Goal: Task Accomplishment & Management: Use online tool/utility

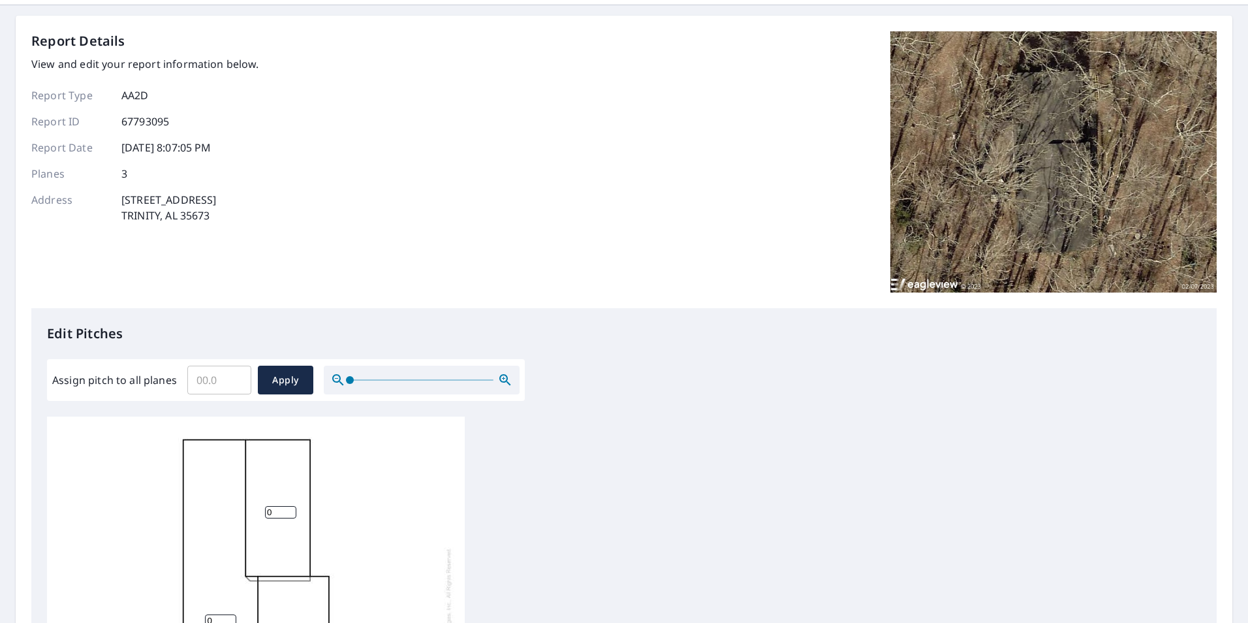
scroll to position [65, 0]
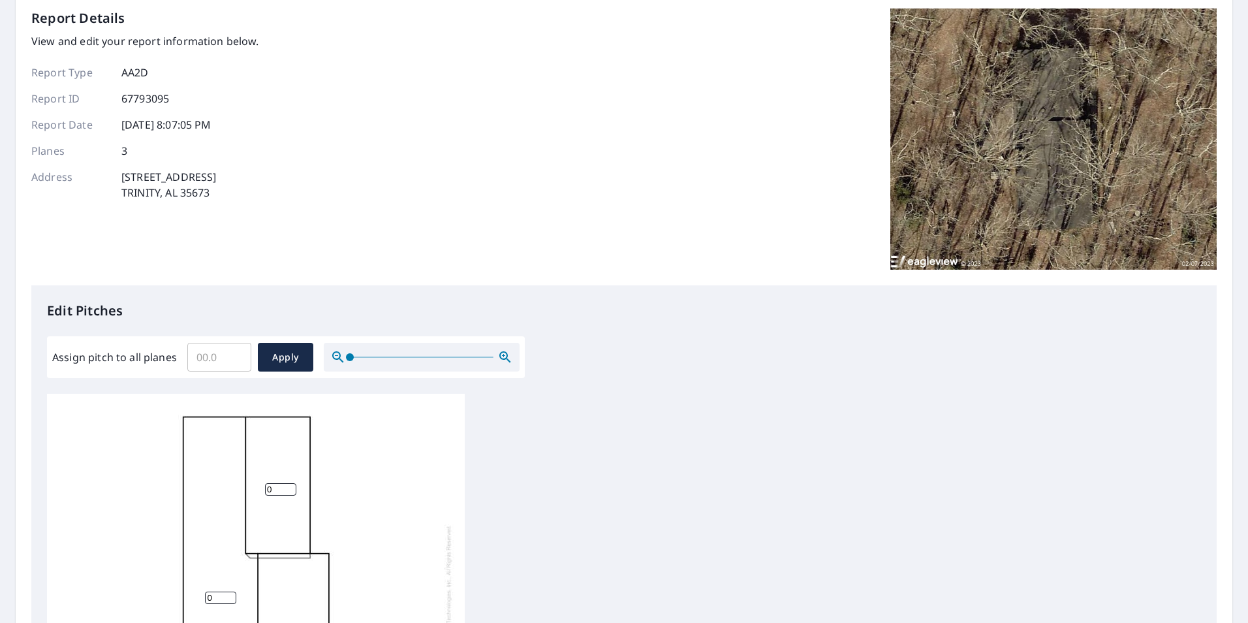
click at [213, 362] on input "Assign pitch to all planes" at bounding box center [219, 357] width 64 height 37
type input "4"
click at [278, 364] on span "Apply" at bounding box center [285, 357] width 35 height 16
type input "4"
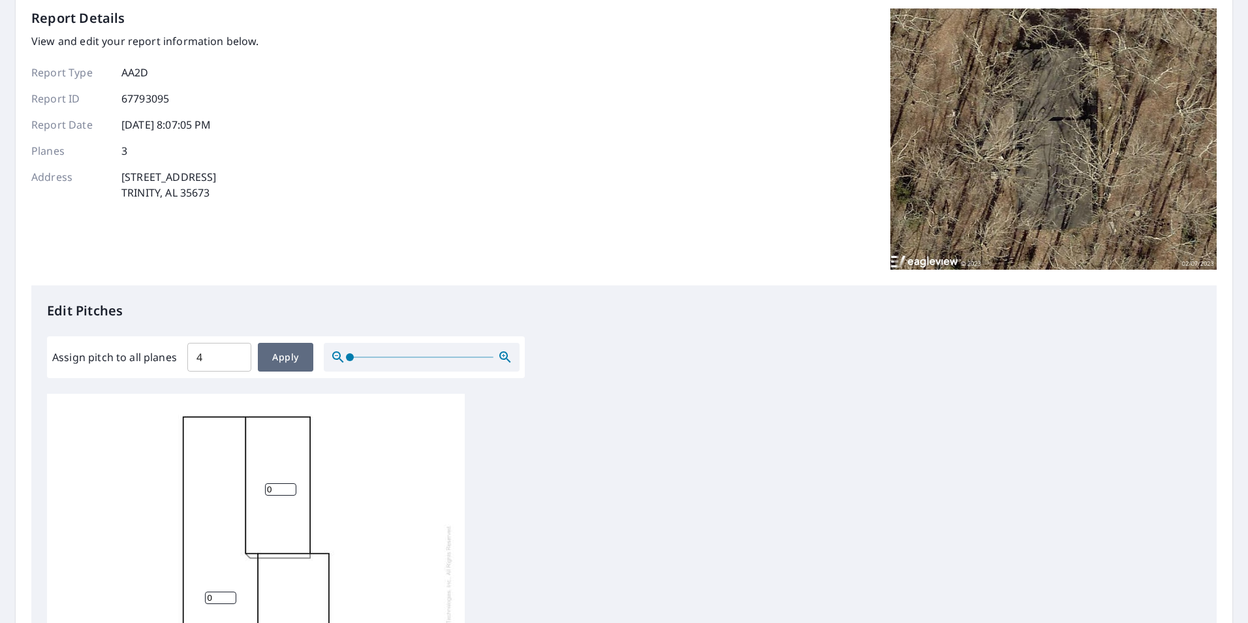
type input "4"
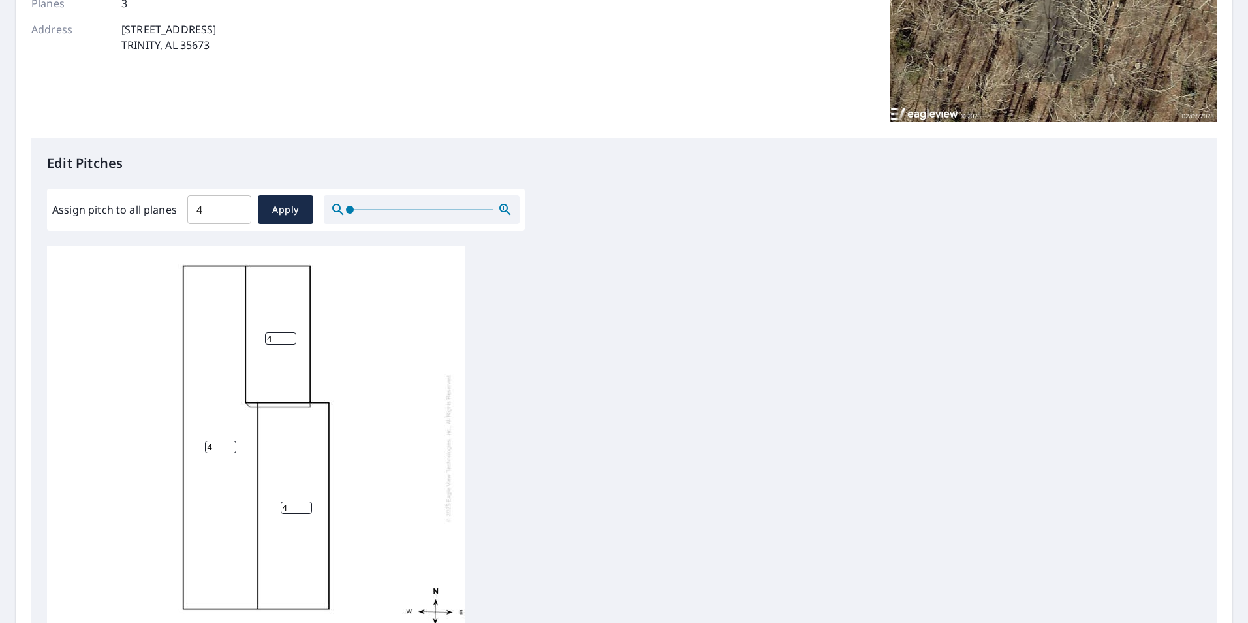
scroll to position [261, 0]
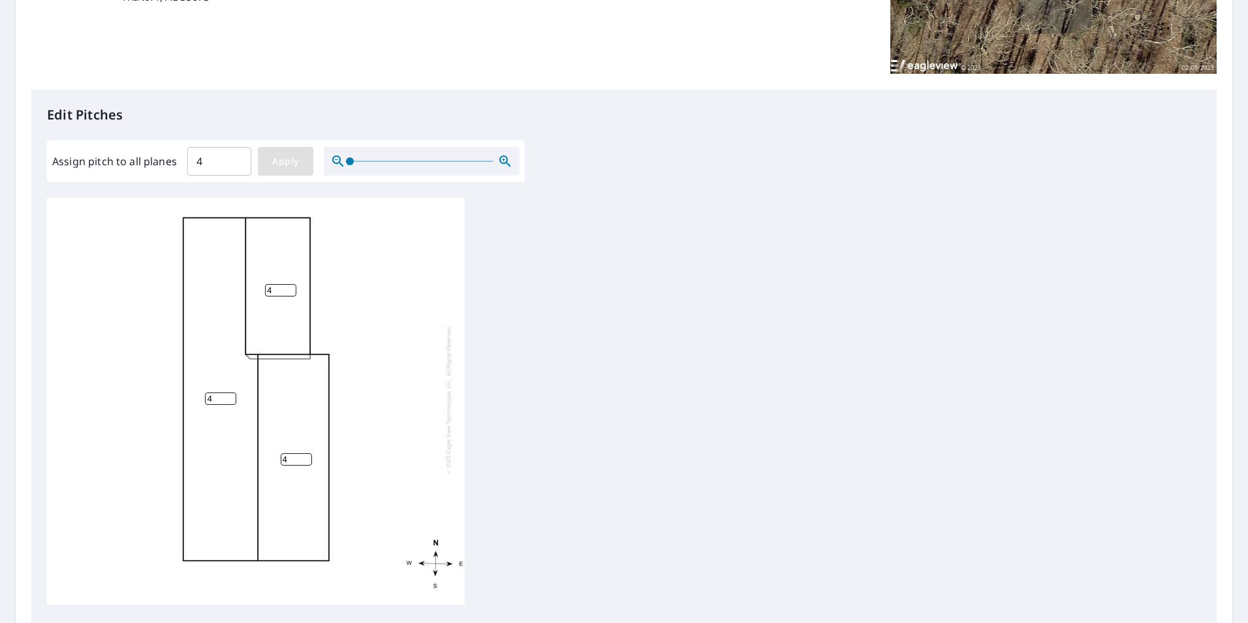
click at [281, 165] on span "Apply" at bounding box center [285, 161] width 35 height 16
click at [287, 166] on span "Apply" at bounding box center [285, 161] width 35 height 16
click at [219, 163] on input "4" at bounding box center [219, 161] width 64 height 37
type input "4.0"
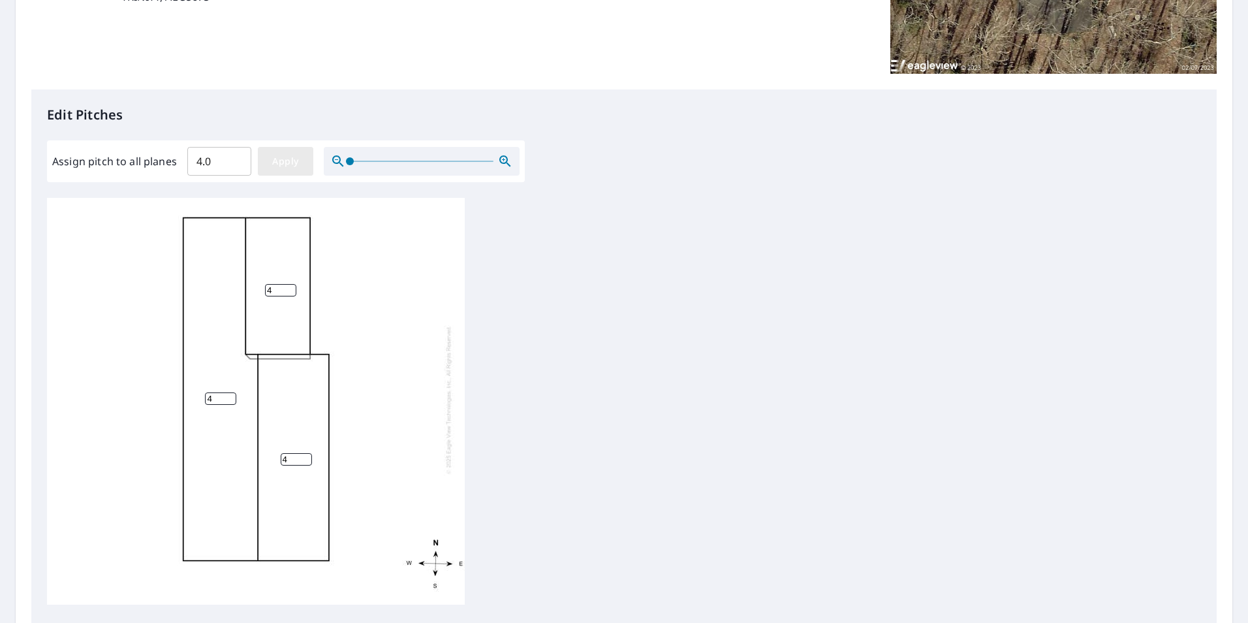
click at [275, 166] on span "Apply" at bounding box center [285, 161] width 35 height 16
type input "4.0"
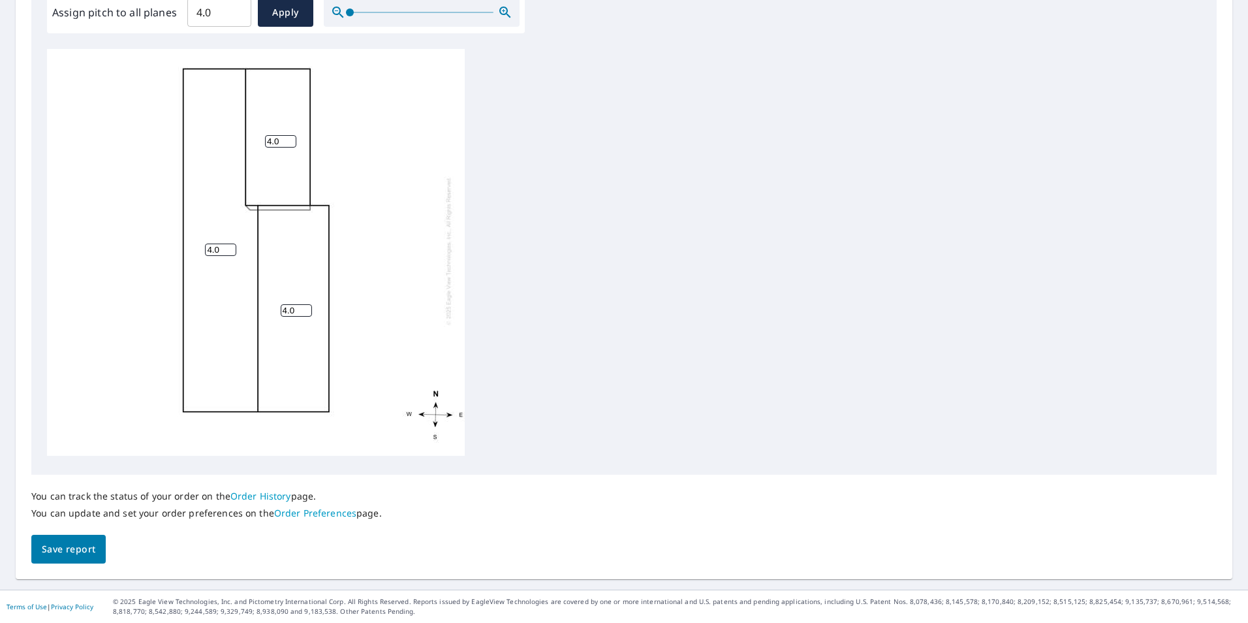
scroll to position [345, 0]
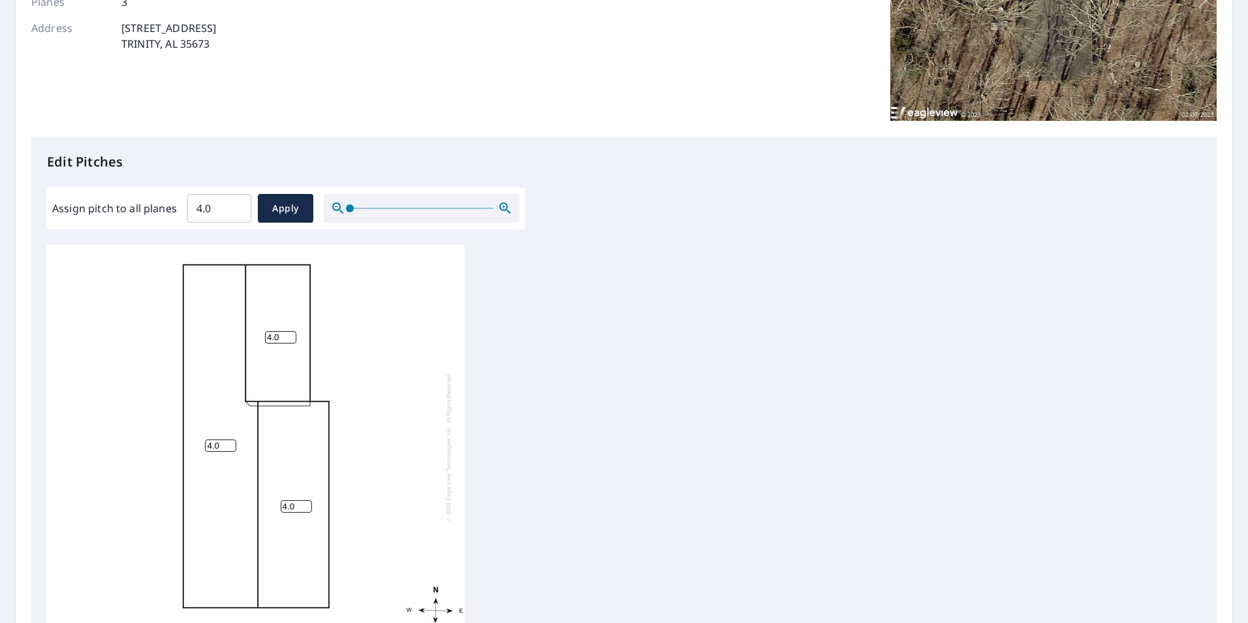
click at [86, 609] on div "4.0 4.0 4.0" at bounding box center [256, 447] width 418 height 410
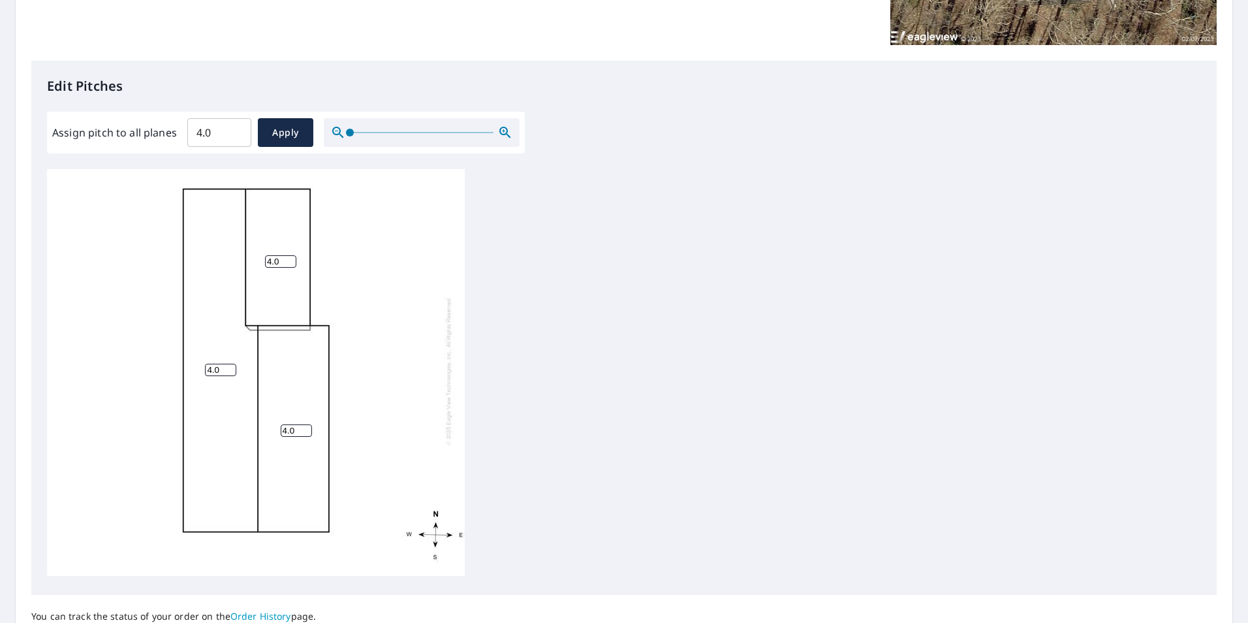
scroll to position [410, 0]
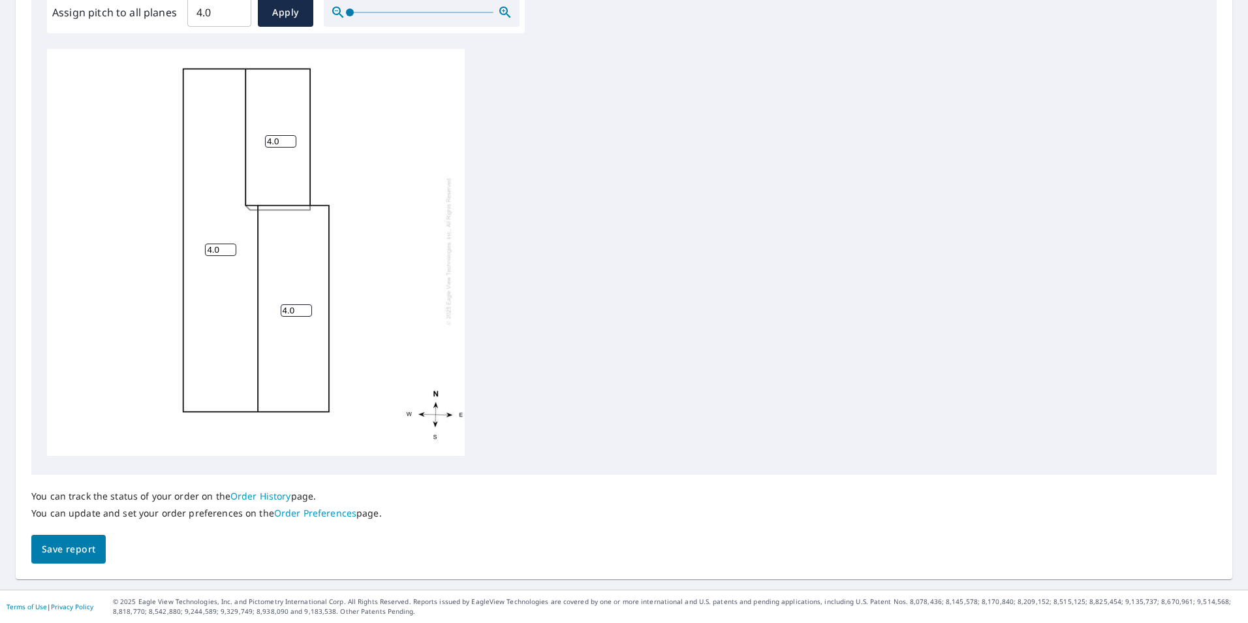
click at [91, 559] on button "Save report" at bounding box center [68, 549] width 74 height 29
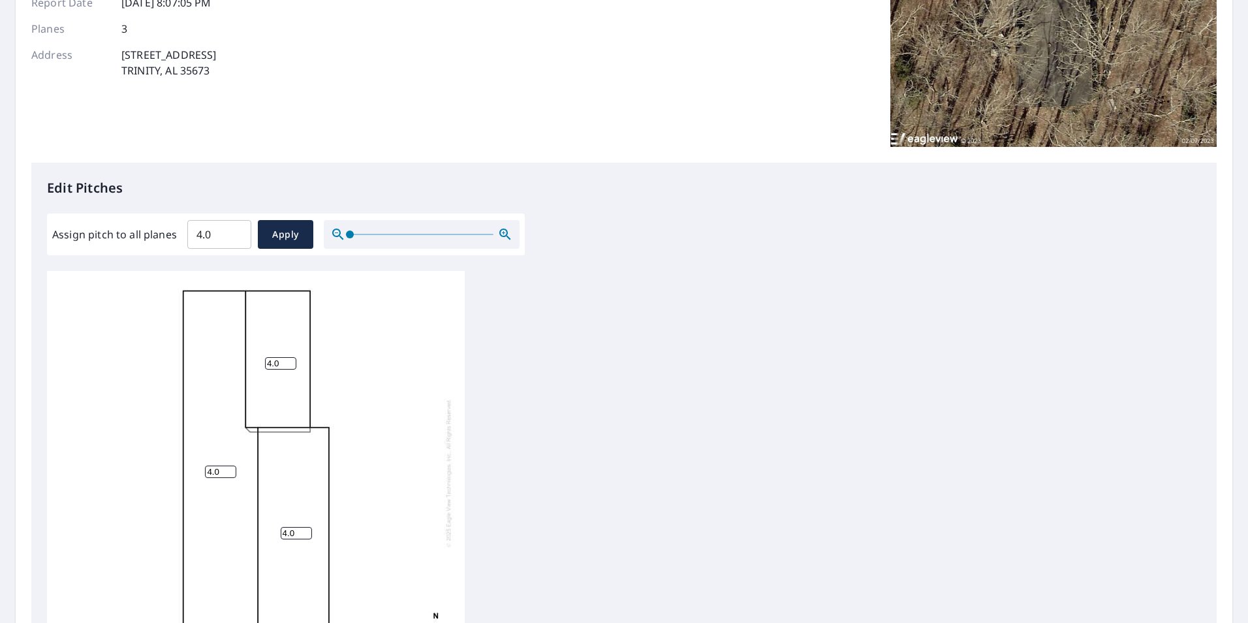
scroll to position [0, 0]
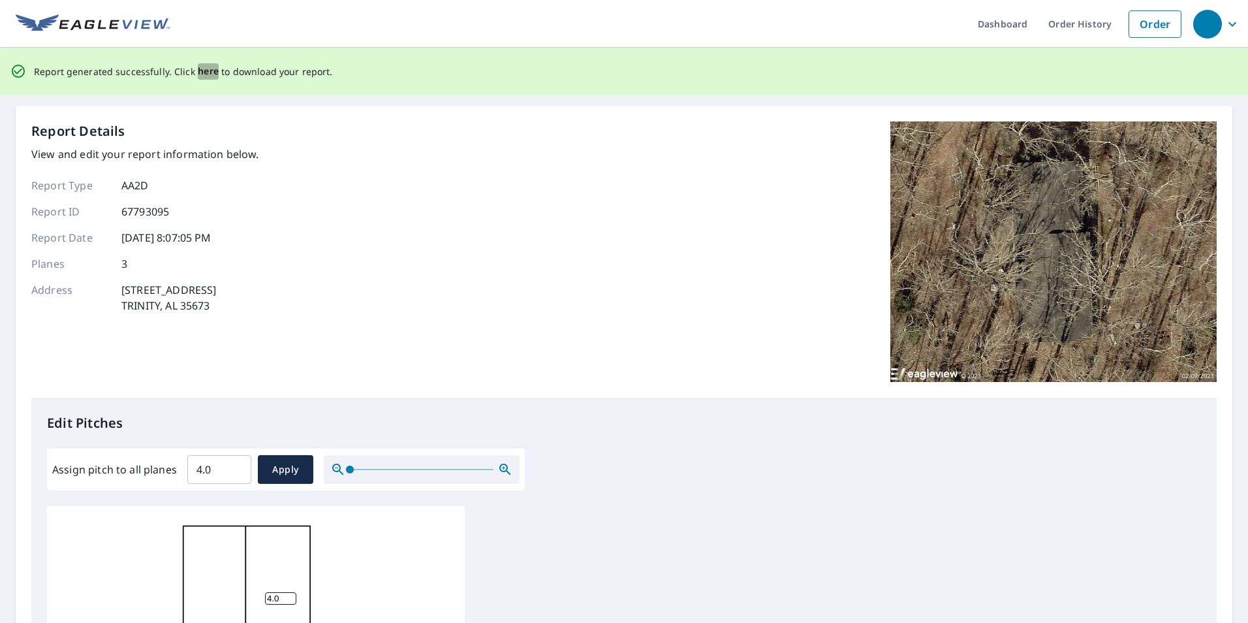
click at [201, 76] on span "here" at bounding box center [209, 71] width 22 height 16
